Goal: Navigation & Orientation: Find specific page/section

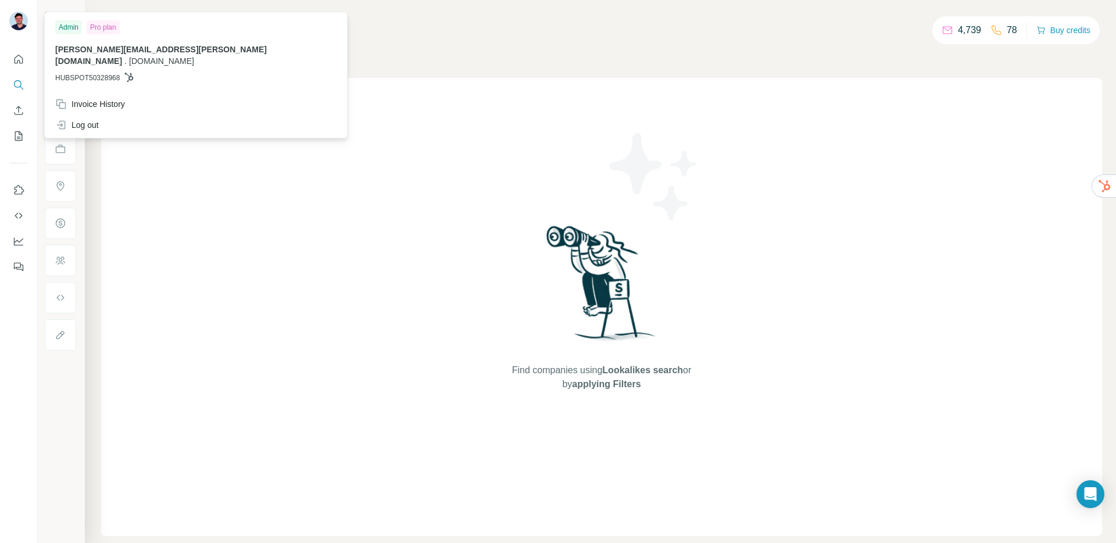
click at [16, 20] on img at bounding box center [18, 21] width 19 height 19
click at [9, 324] on div at bounding box center [19, 271] width 38 height 543
click at [25, 19] on img at bounding box center [18, 21] width 19 height 19
click at [87, 52] on span "[PERSON_NAME][EMAIL_ADDRESS][PERSON_NAME][DOMAIN_NAME]" at bounding box center [161, 55] width 212 height 21
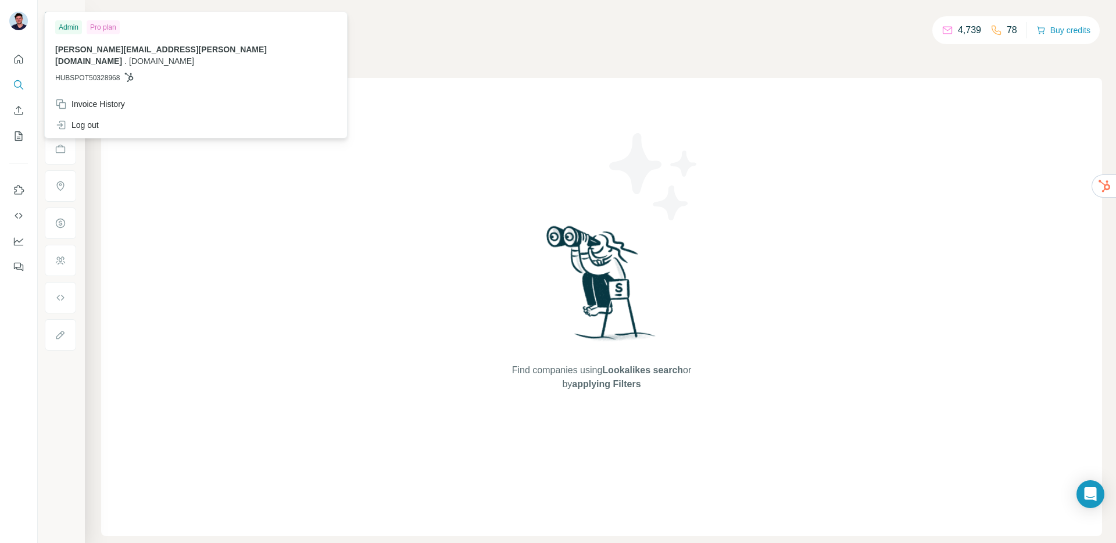
drag, startPoint x: 98, startPoint y: 45, endPoint x: 257, endPoint y: 56, distance: 159.1
click at [108, 46] on span "[PERSON_NAME][EMAIL_ADDRESS][PERSON_NAME][DOMAIN_NAME]" at bounding box center [161, 55] width 212 height 21
click at [187, 48] on p "[PERSON_NAME][EMAIL_ADDRESS][PERSON_NAME][DOMAIN_NAME] . [DOMAIN_NAME]" at bounding box center [195, 55] width 281 height 23
drag, startPoint x: 867, startPoint y: 42, endPoint x: 730, endPoint y: 17, distance: 139.9
click at [867, 42] on div "Companies People" at bounding box center [601, 49] width 1001 height 24
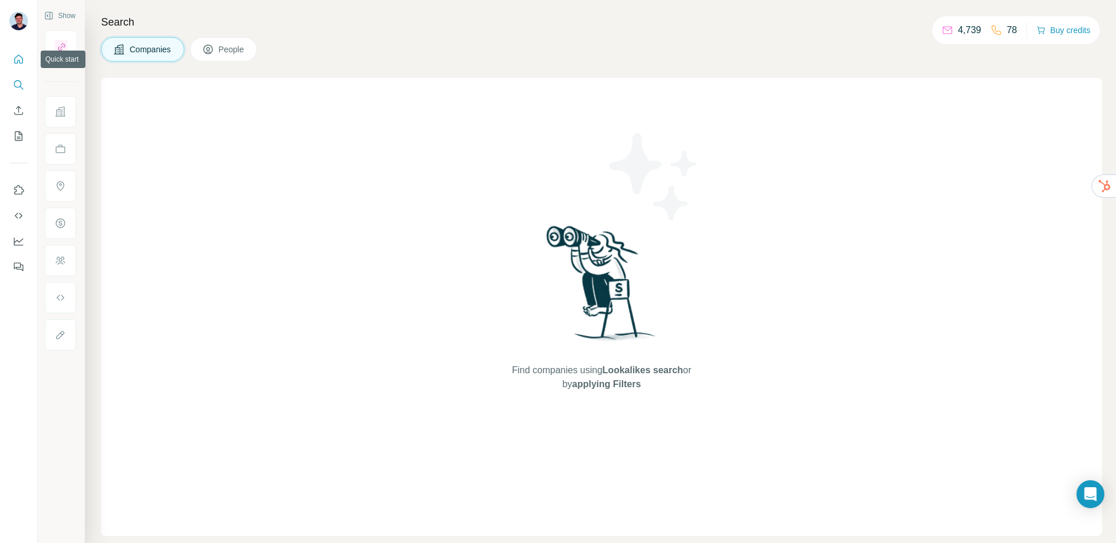
click at [14, 56] on icon "Quick start" at bounding box center [19, 59] width 12 height 12
click at [17, 56] on icon "Quick start" at bounding box center [19, 59] width 12 height 12
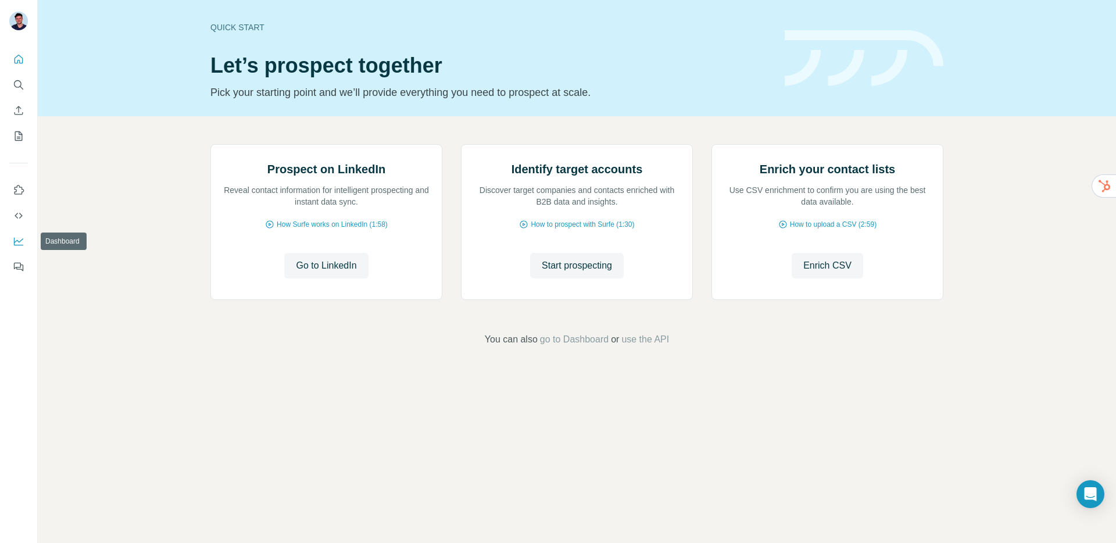
click at [17, 242] on icon "Dashboard" at bounding box center [19, 241] width 12 height 12
